Goal: Check status: Check status

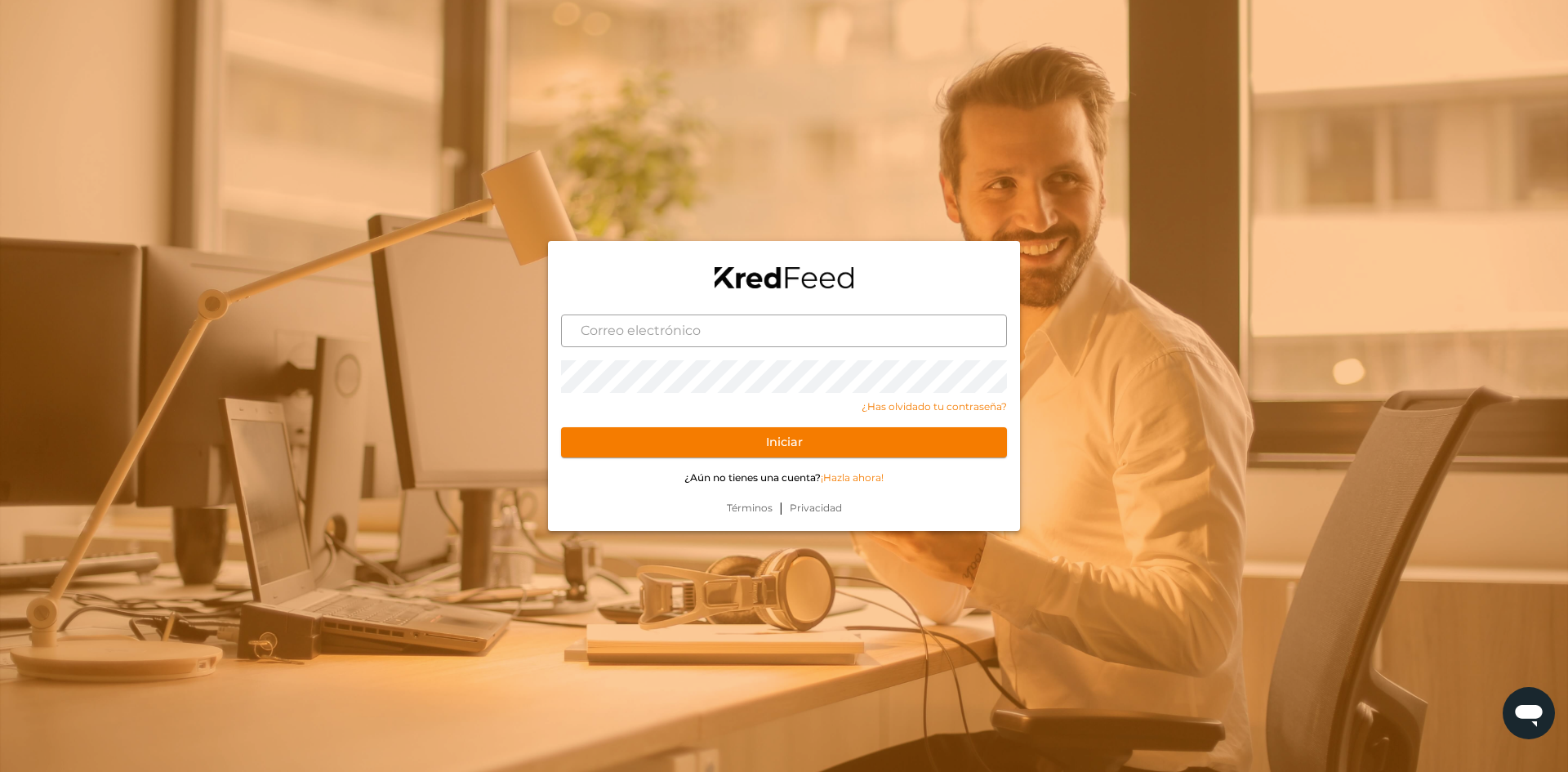
drag, startPoint x: 729, startPoint y: 318, endPoint x: 734, endPoint y: 338, distance: 20.6
click at [730, 318] on input "text" at bounding box center [784, 330] width 446 height 33
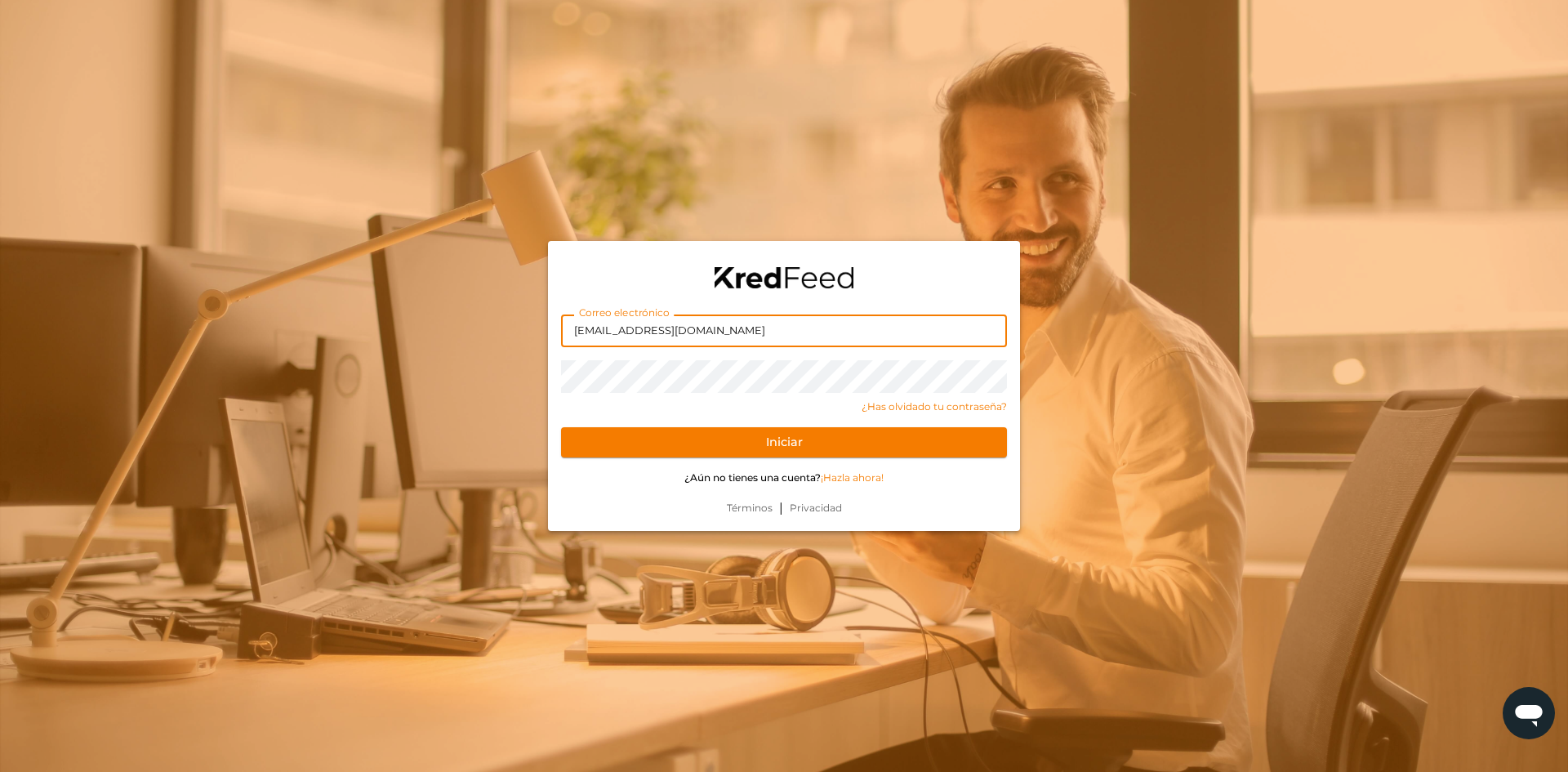
type input "diego.zr@live.com.mx"
click at [561, 427] on button "Iniciar" at bounding box center [784, 442] width 446 height 31
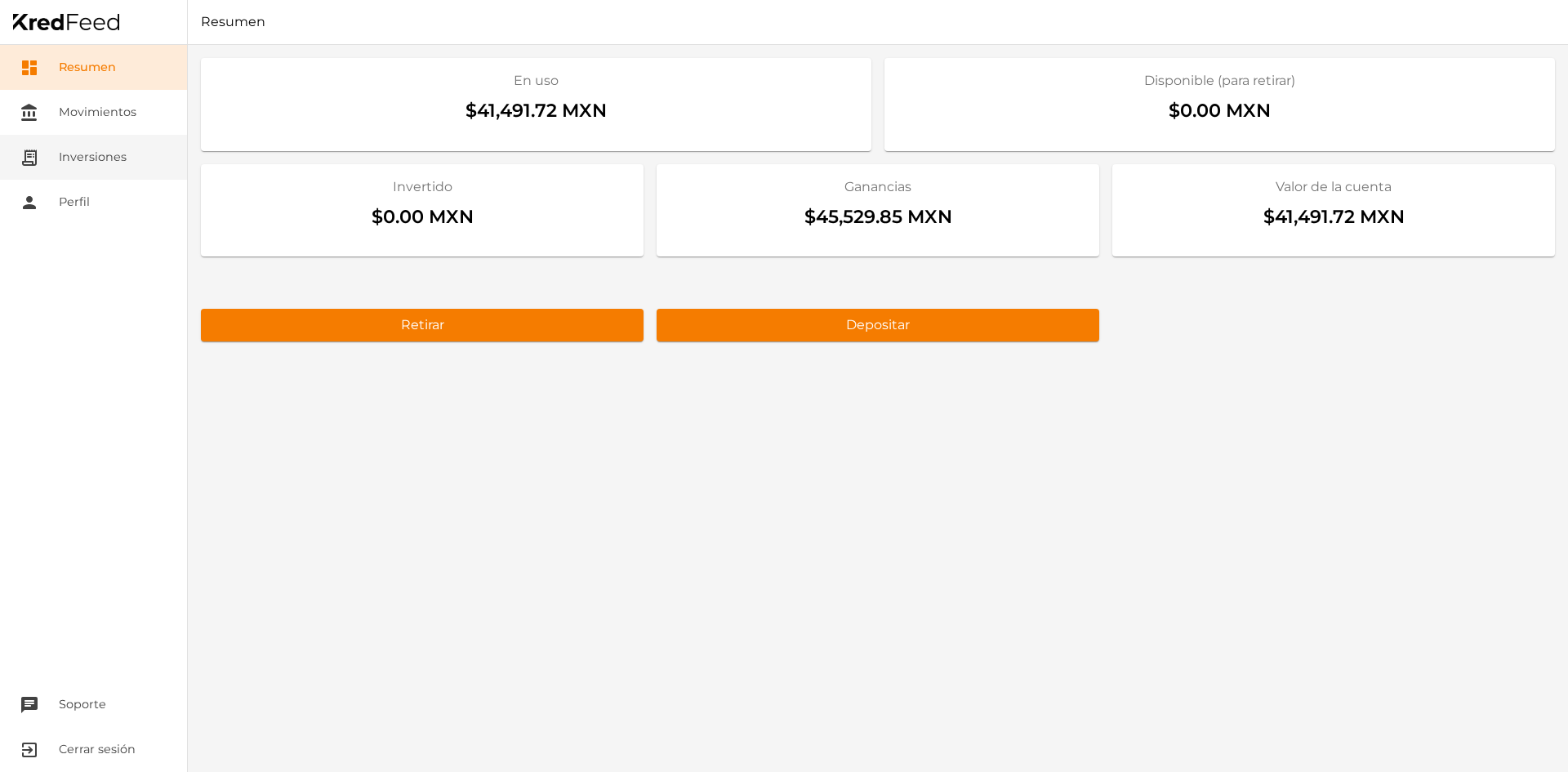
click at [153, 141] on link "receipt_long Inversiones" at bounding box center [93, 157] width 187 height 45
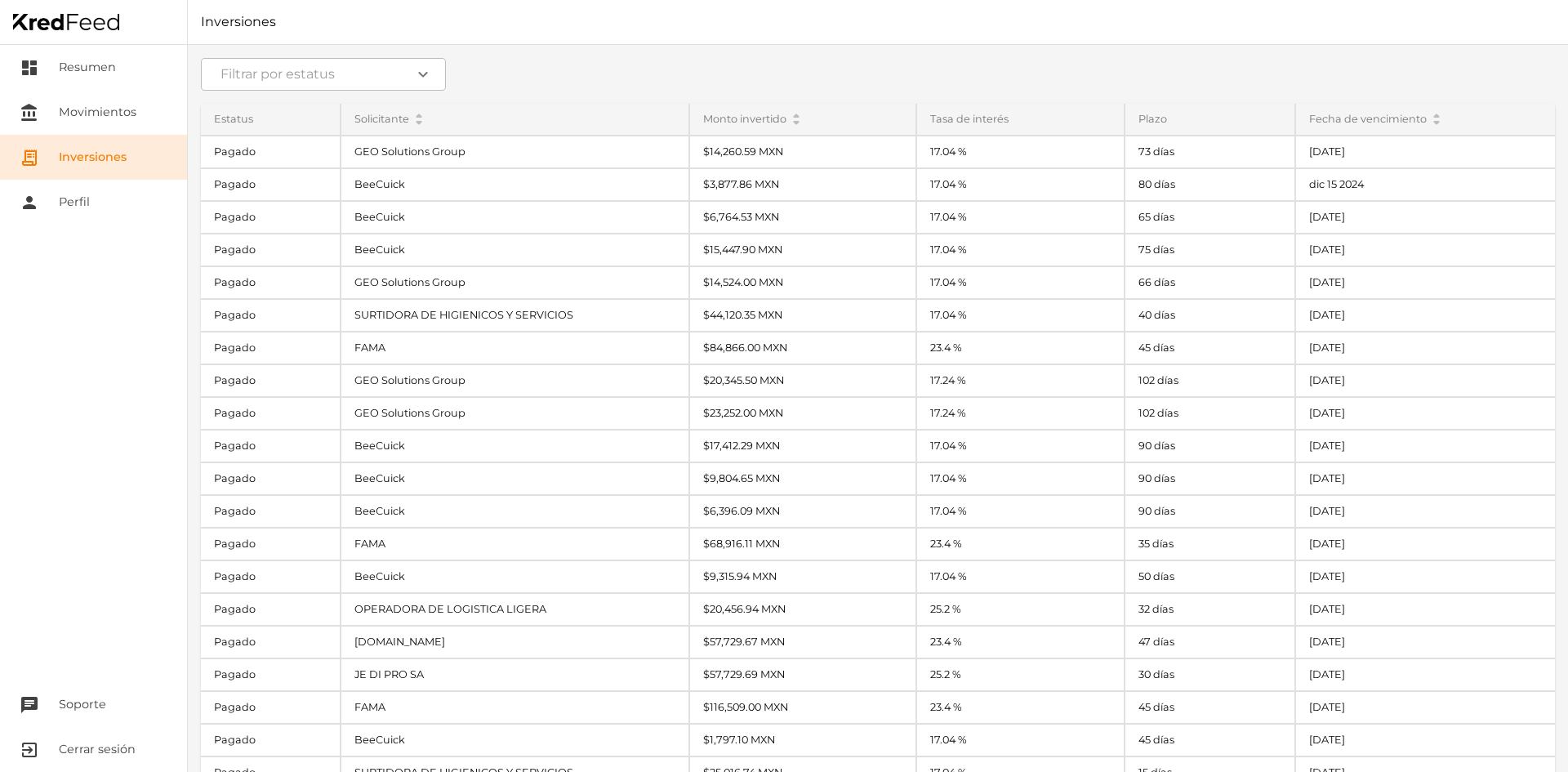
click at [378, 96] on div "Filtrar por estatus expand_more Estatus Pagado Pagado Pagado Pagado Pagado Paga…" at bounding box center [877, 408] width 1380 height 727
click at [296, 77] on input at bounding box center [323, 74] width 245 height 33
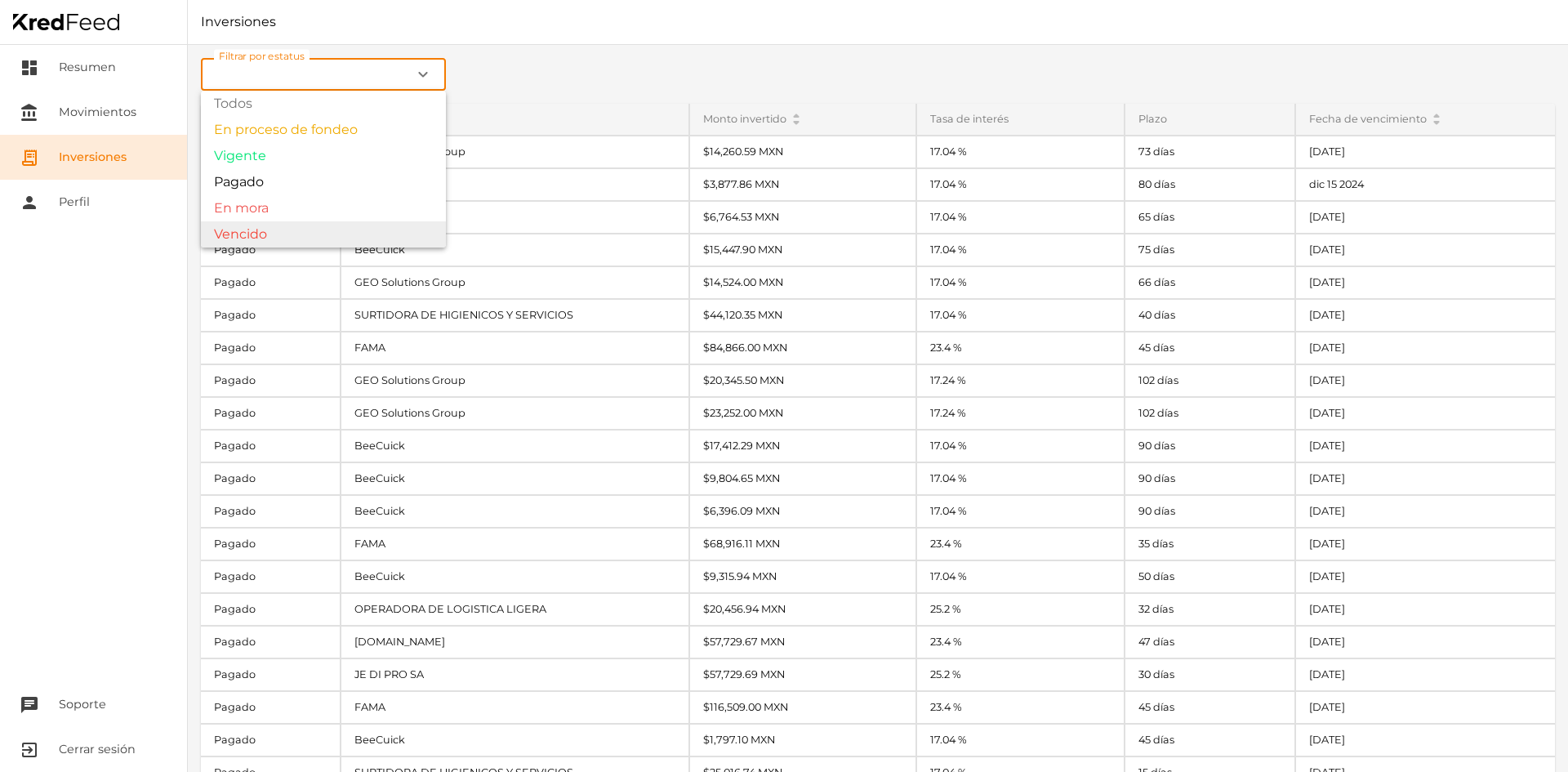
type input "Vencido"
click at [263, 237] on div "Filtrar por estatus Vencido expand_more Todos En proceso de fondeo Vigente Paga…" at bounding box center [877, 408] width 1380 height 727
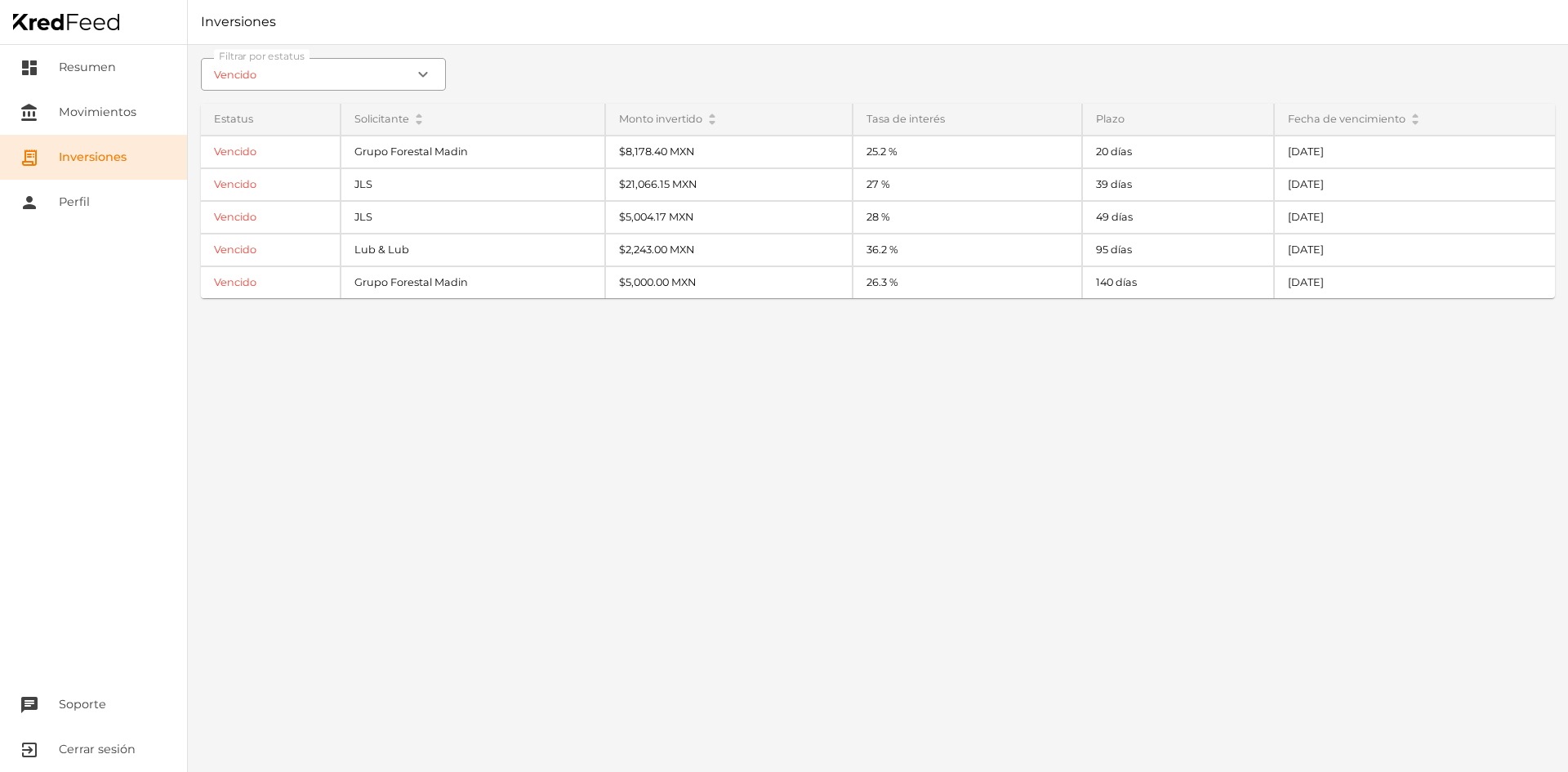
click at [46, 36] on link at bounding box center [93, 22] width 187 height 45
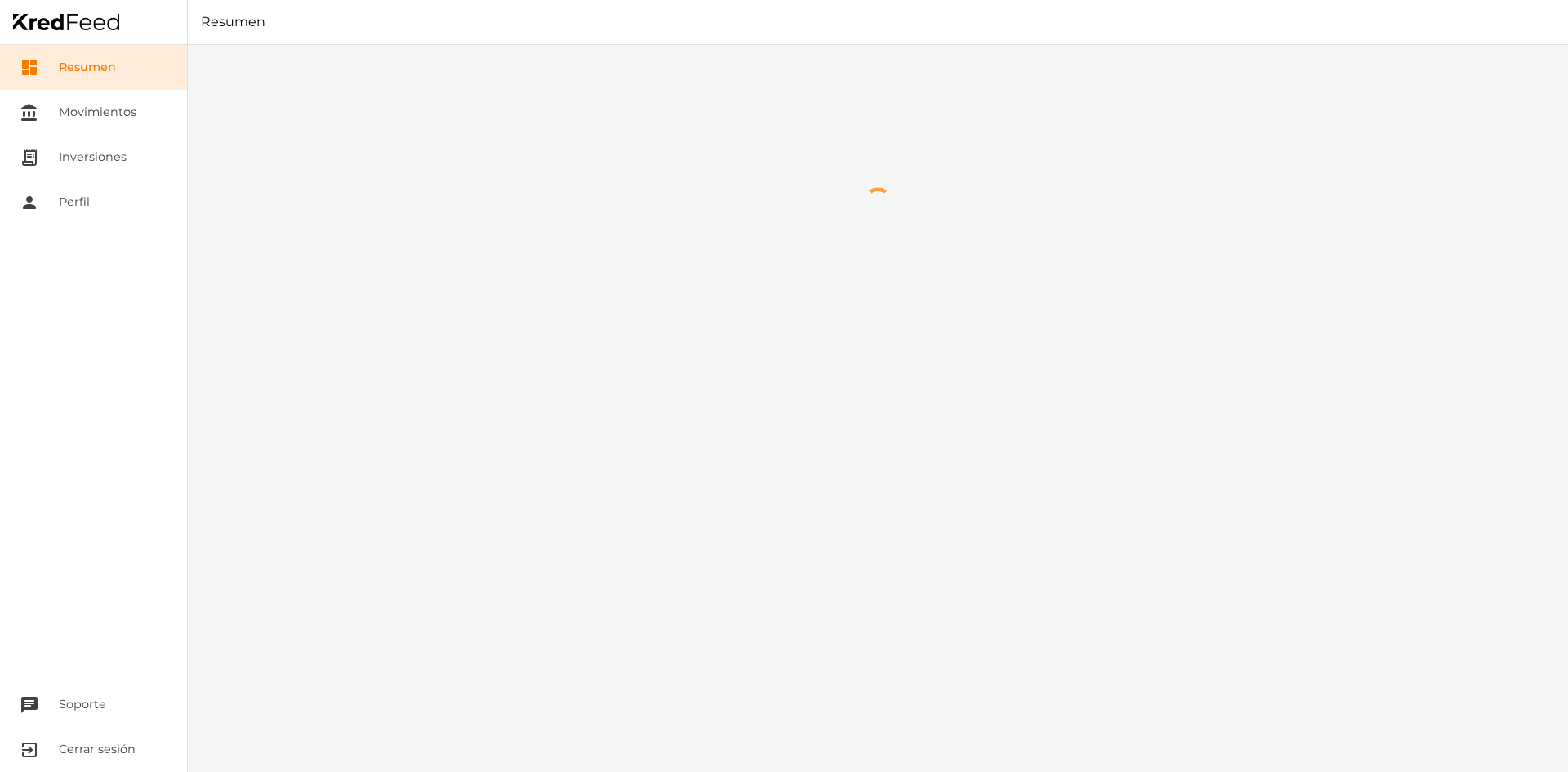
click at [65, 59] on link "dashboard Resumen" at bounding box center [93, 67] width 187 height 45
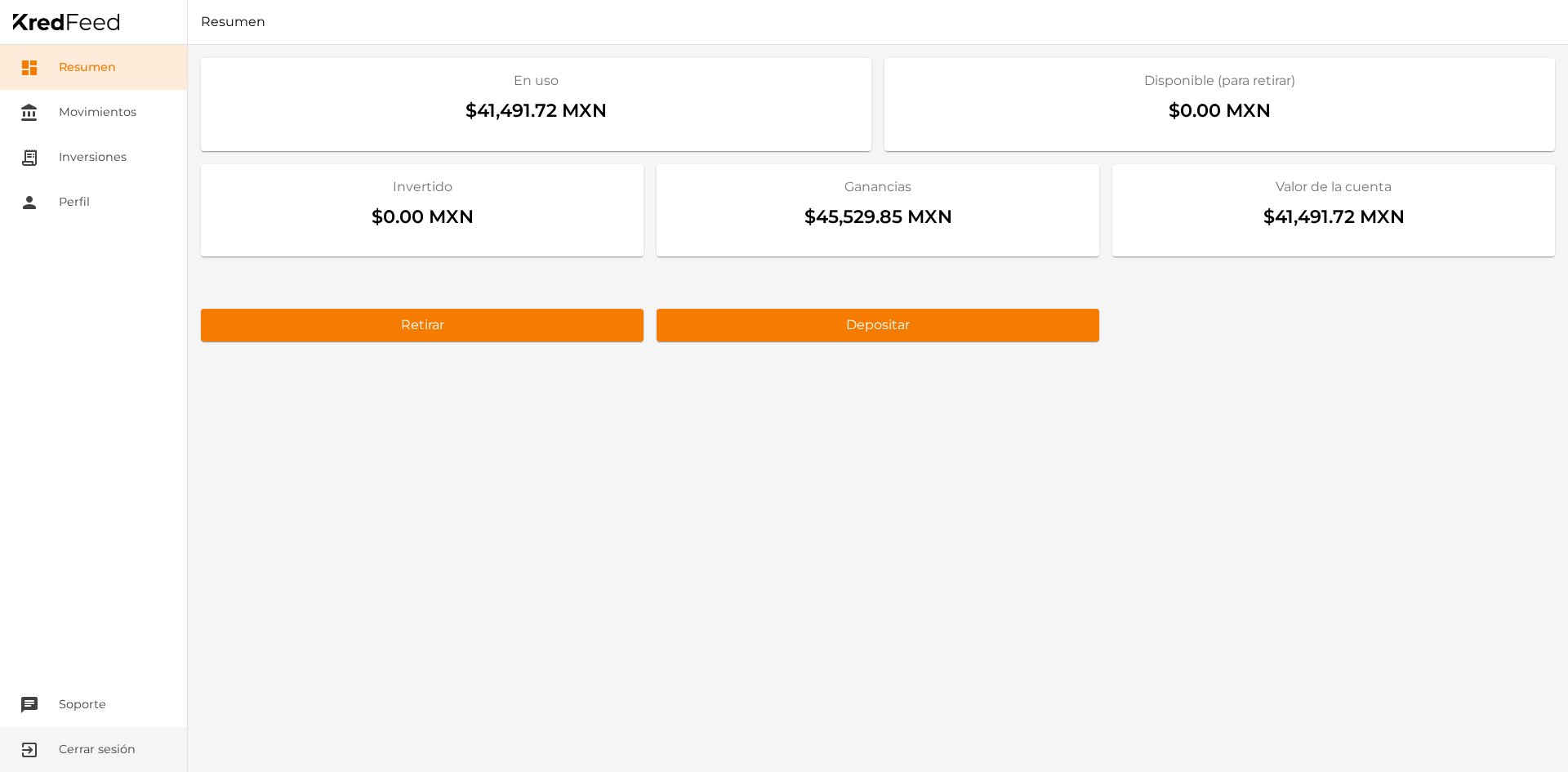
click at [83, 739] on button "exit_to_app Cerrar sesión" at bounding box center [93, 750] width 187 height 45
